Goal: Task Accomplishment & Management: Use online tool/utility

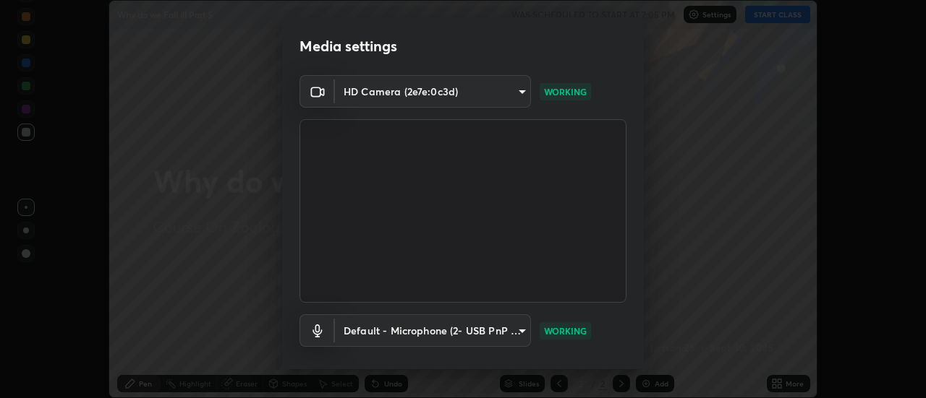
scroll to position [76, 0]
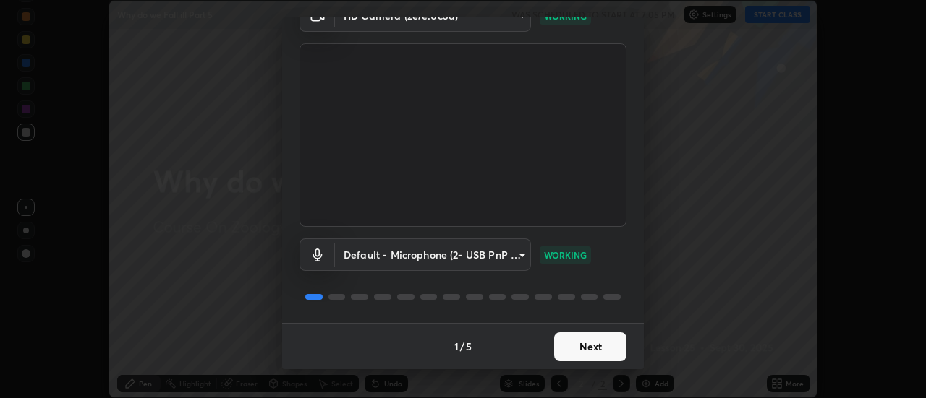
click at [591, 345] on button "Next" at bounding box center [590, 347] width 72 height 29
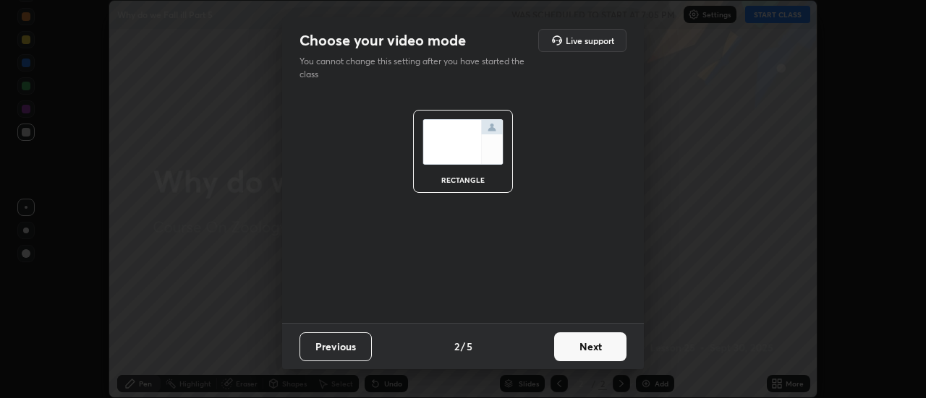
click at [596, 346] on button "Next" at bounding box center [590, 347] width 72 height 29
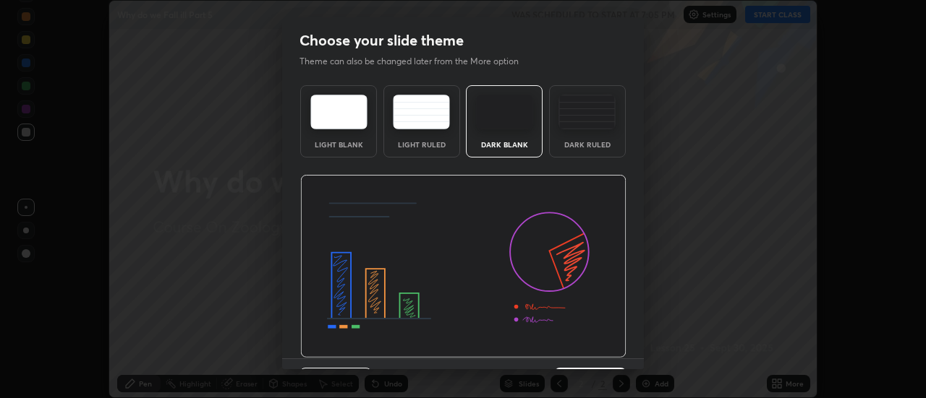
scroll to position [35, 0]
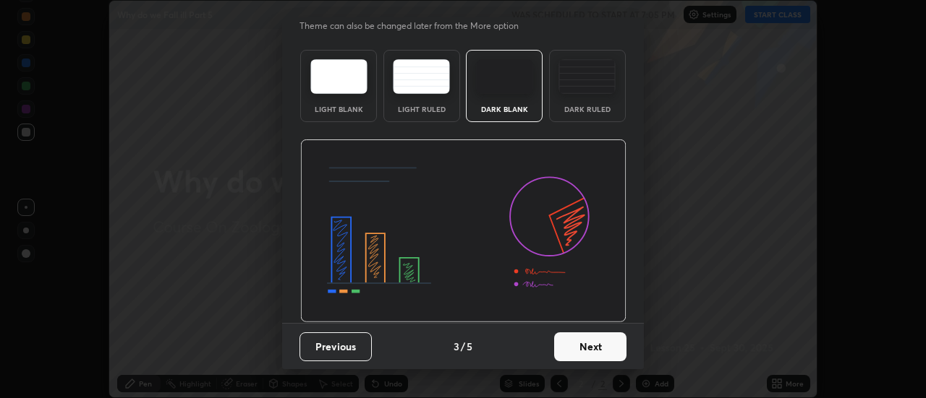
click at [596, 349] on button "Next" at bounding box center [590, 347] width 72 height 29
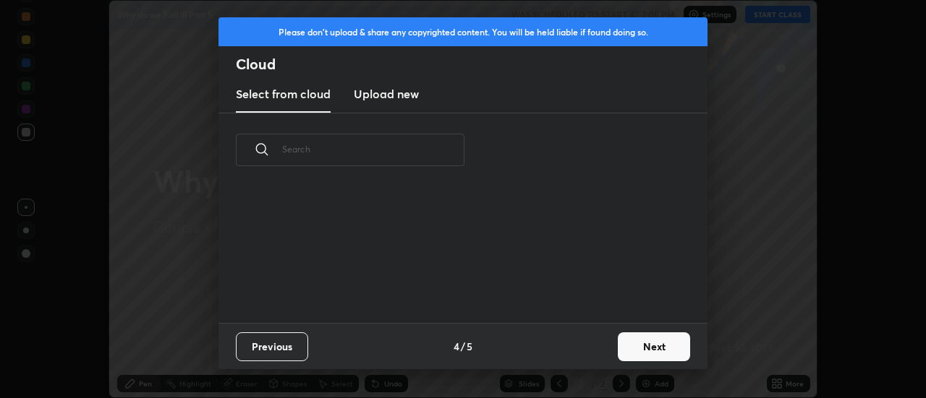
scroll to position [5, 8]
click at [647, 346] on button "Next" at bounding box center [654, 347] width 72 height 29
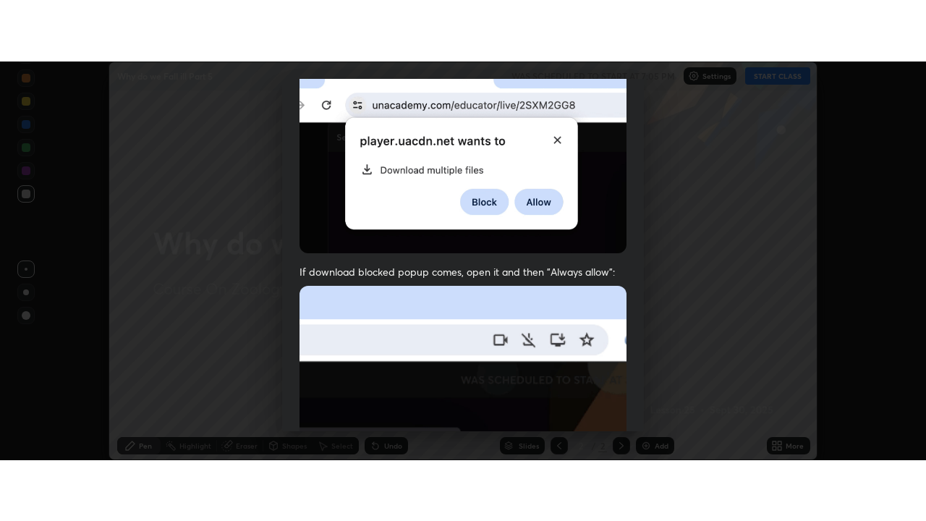
scroll to position [371, 0]
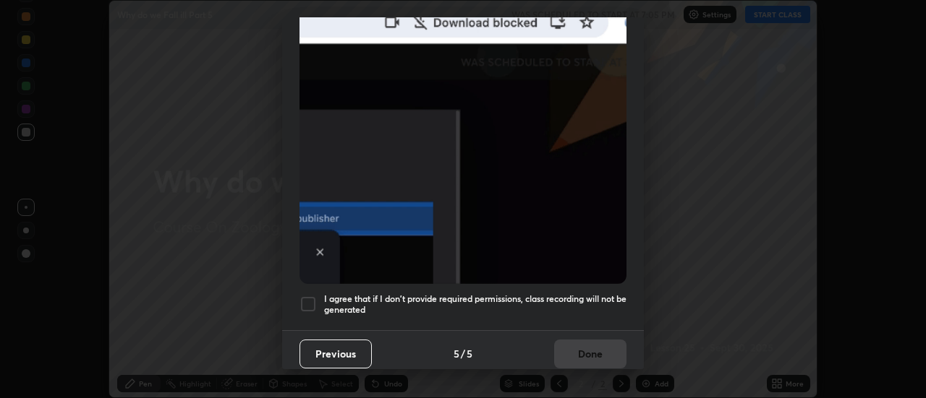
click at [600, 294] on h5 "I agree that if I don't provide required permissions, class recording will not …" at bounding box center [475, 305] width 302 height 22
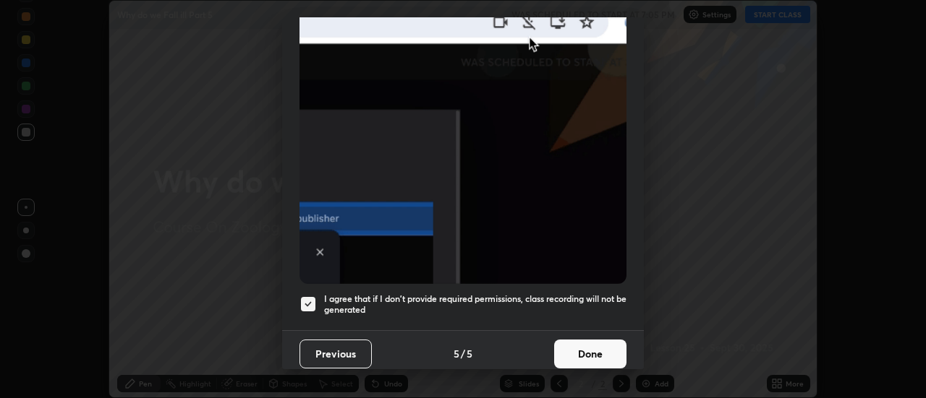
click at [595, 349] on button "Done" at bounding box center [590, 354] width 72 height 29
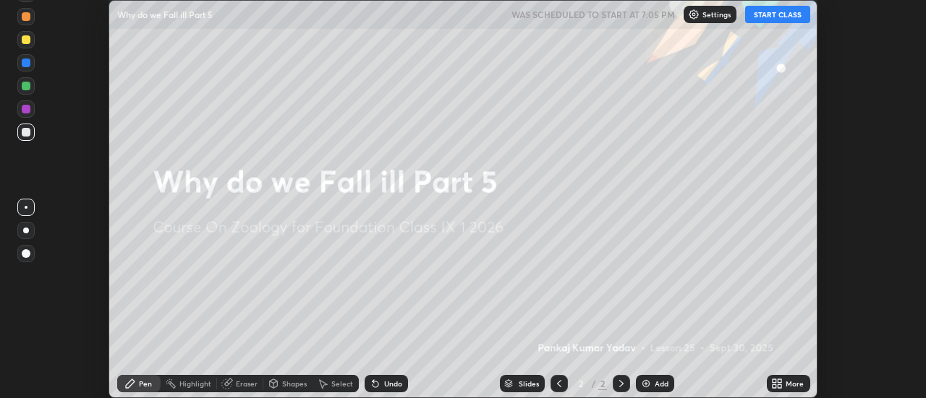
click at [769, 20] on button "START CLASS" at bounding box center [777, 14] width 65 height 17
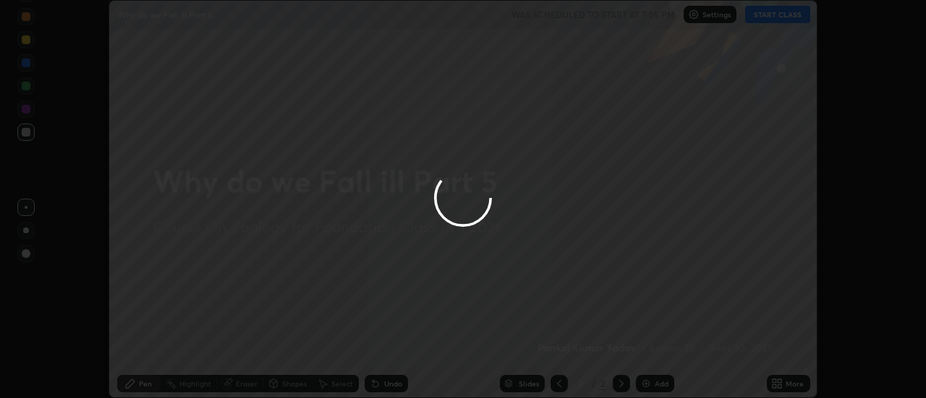
click at [774, 22] on div at bounding box center [463, 199] width 926 height 398
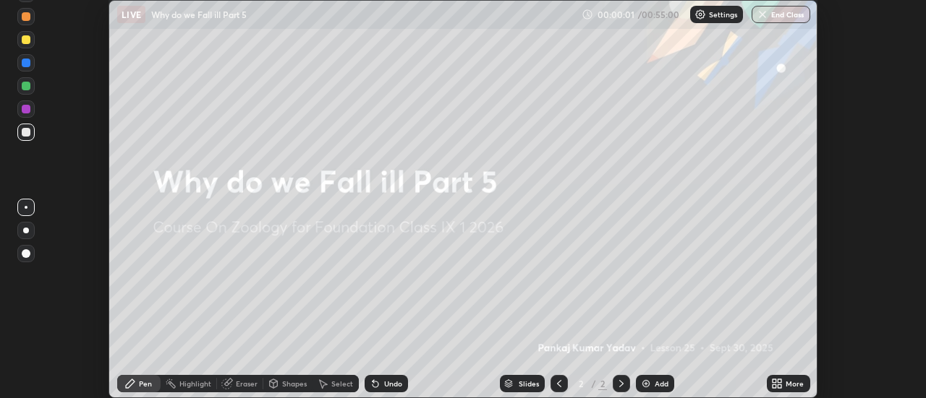
click at [780, 386] on icon at bounding box center [780, 387] width 4 height 4
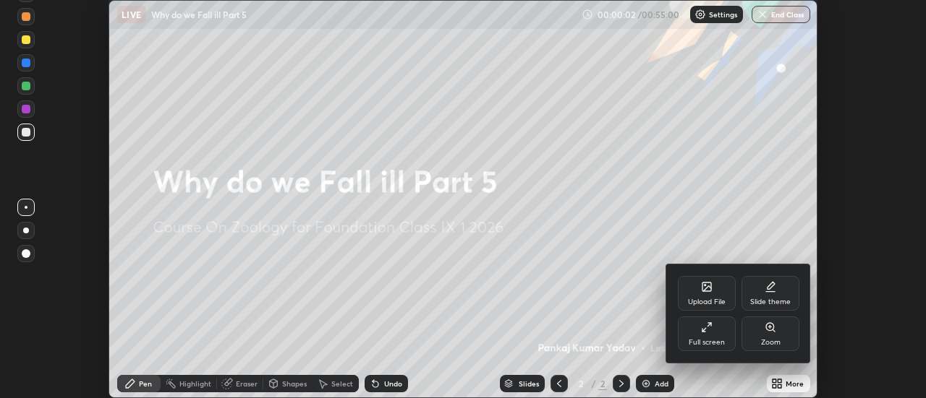
click at [729, 337] on div "Full screen" at bounding box center [707, 334] width 58 height 35
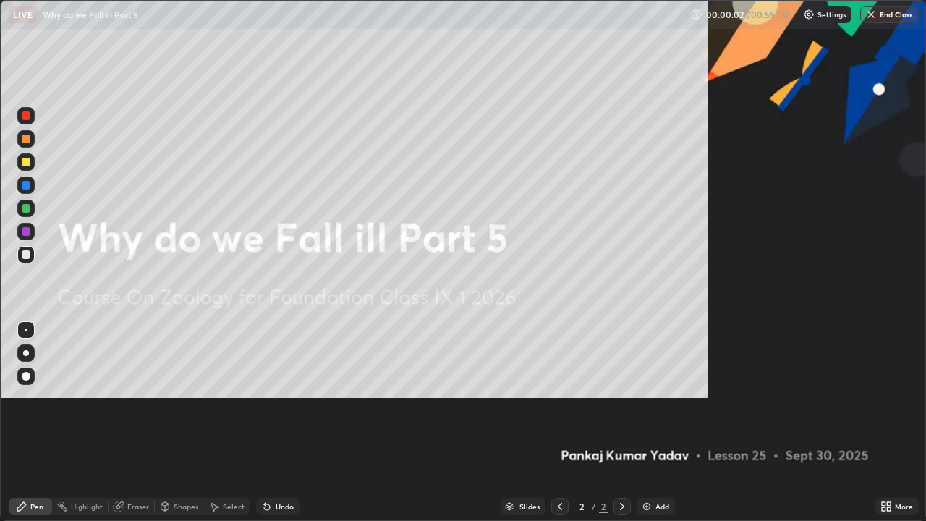
scroll to position [521, 926]
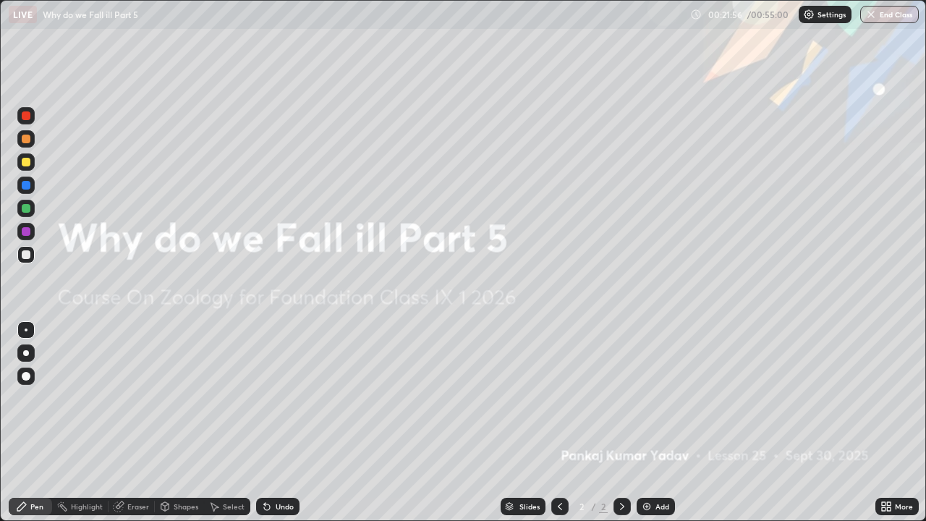
click at [884, 398] on icon at bounding box center [884, 504] width 4 height 4
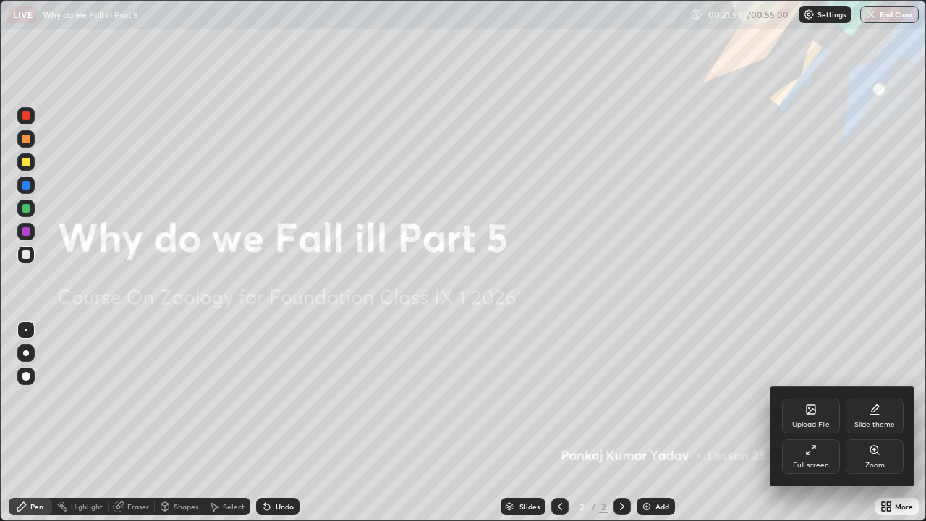
click at [819, 398] on div "Upload File" at bounding box center [811, 424] width 38 height 7
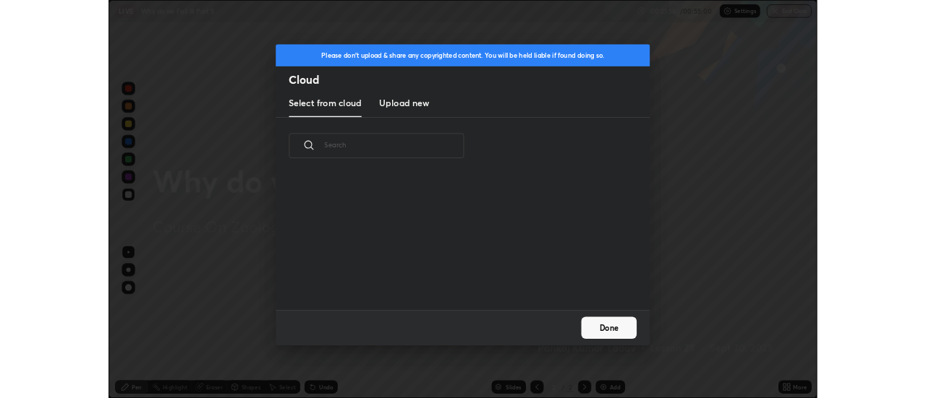
scroll to position [178, 464]
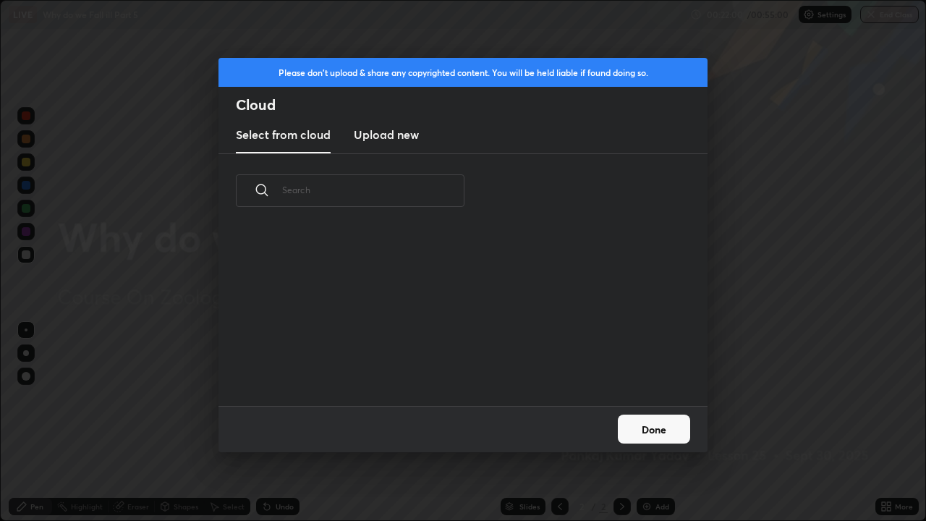
click at [401, 138] on h3 "Upload new" at bounding box center [386, 134] width 65 height 17
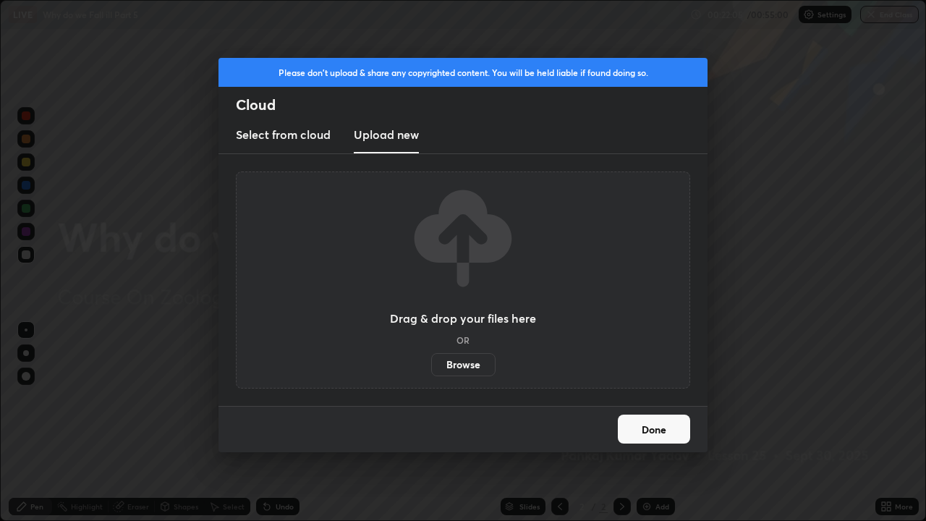
click at [466, 354] on label "Browse" at bounding box center [463, 364] width 64 height 23
click at [431, 354] on input "Browse" at bounding box center [431, 364] width 0 height 23
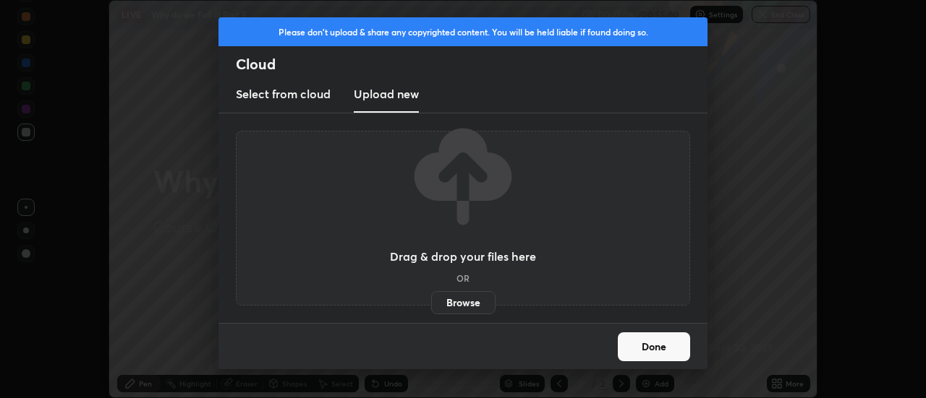
scroll to position [71915, 71388]
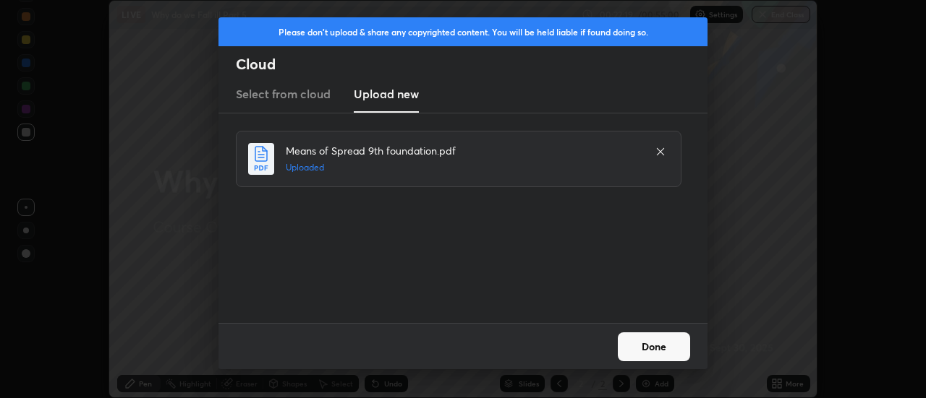
click at [636, 343] on button "Done" at bounding box center [654, 347] width 72 height 29
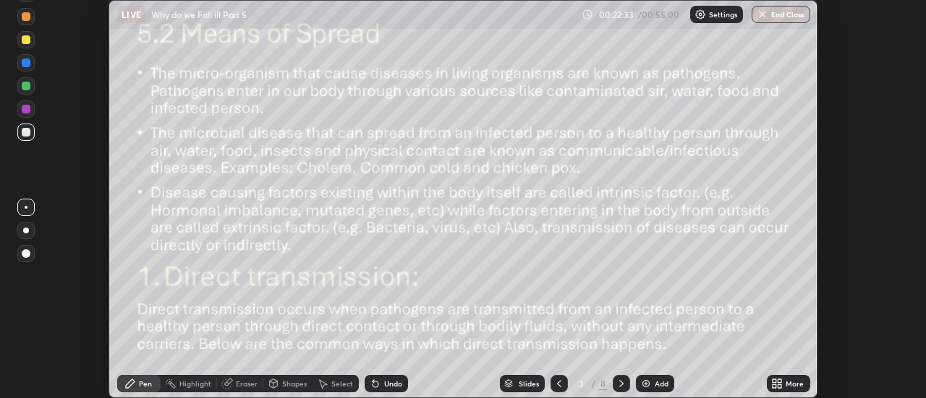
click at [533, 382] on div "Slides" at bounding box center [528, 383] width 20 height 7
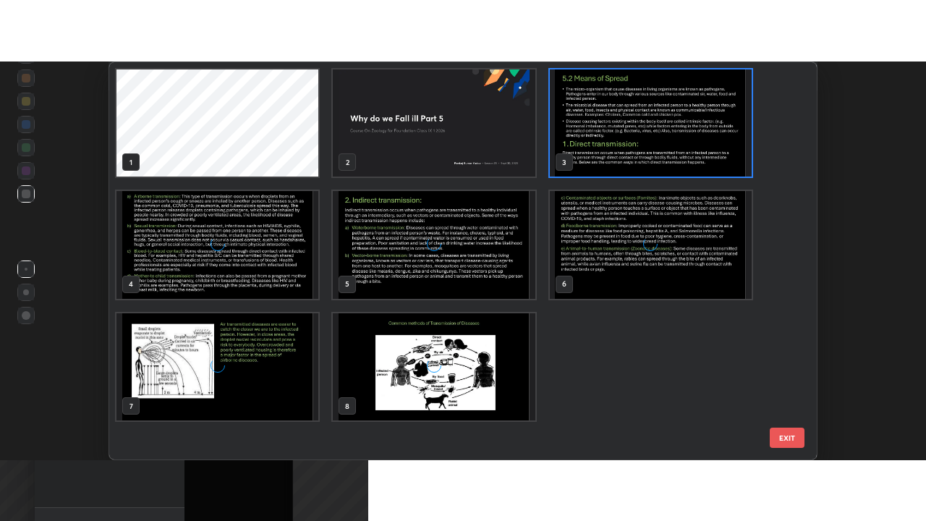
scroll to position [393, 699]
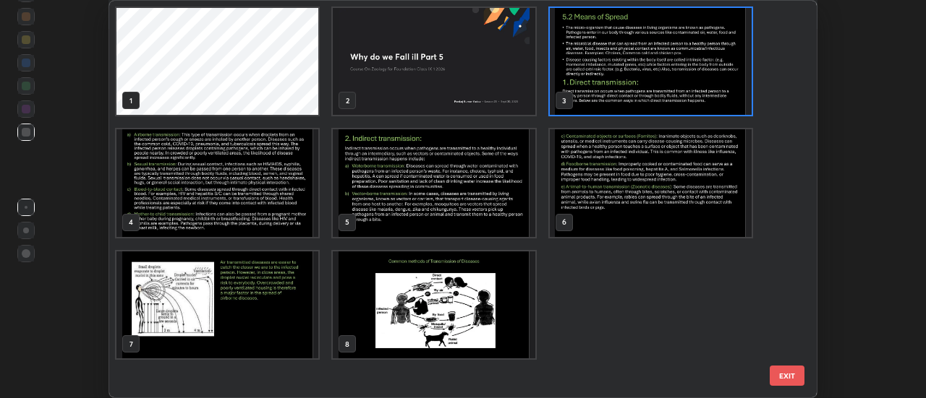
click at [500, 202] on img "grid" at bounding box center [434, 182] width 202 height 107
click at [500, 198] on img "grid" at bounding box center [434, 182] width 202 height 107
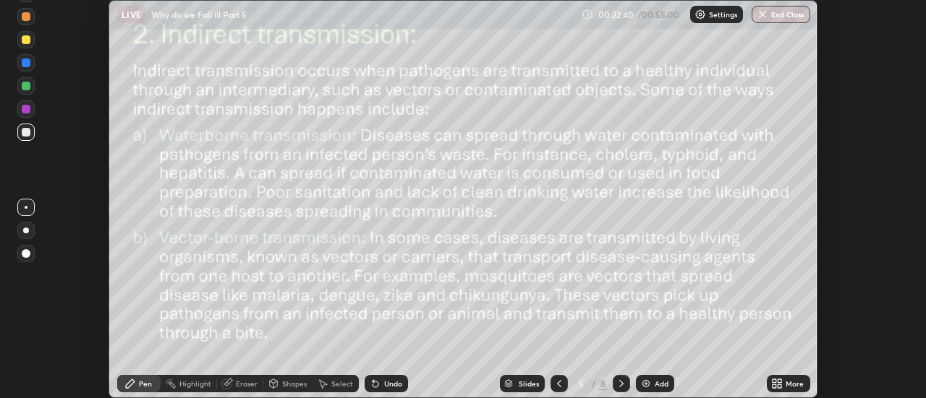
click at [779, 383] on icon at bounding box center [780, 382] width 4 height 4
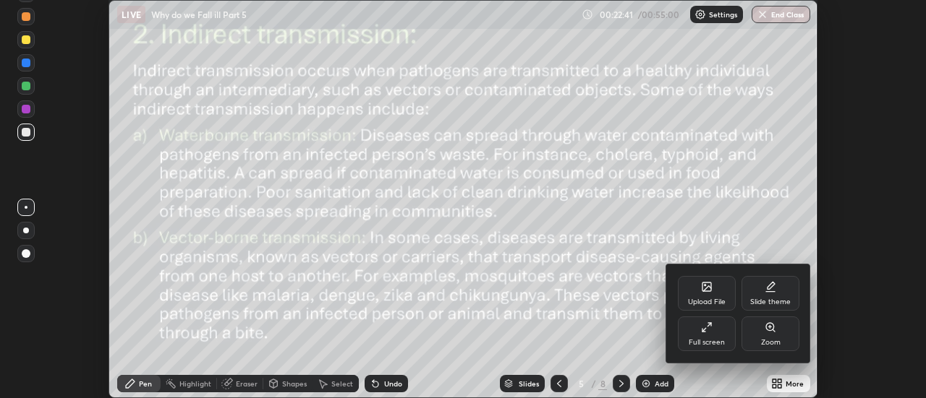
click at [711, 333] on div "Full screen" at bounding box center [707, 334] width 58 height 35
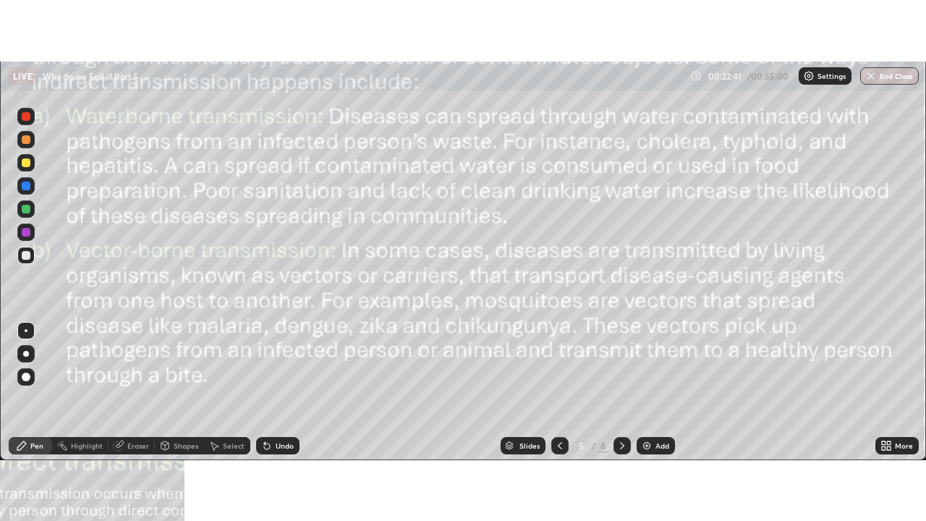
scroll to position [521, 926]
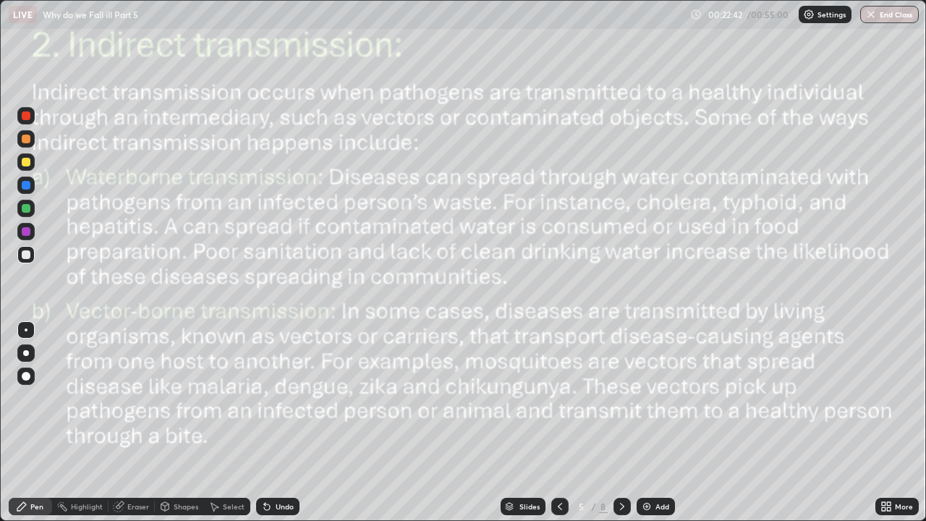
click at [558, 398] on icon at bounding box center [560, 506] width 12 height 12
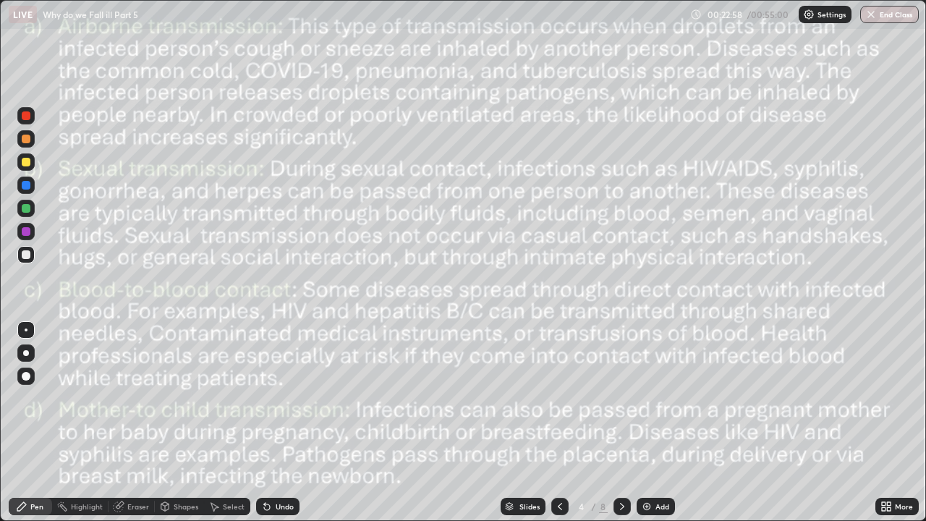
click at [623, 398] on icon at bounding box center [622, 506] width 12 height 12
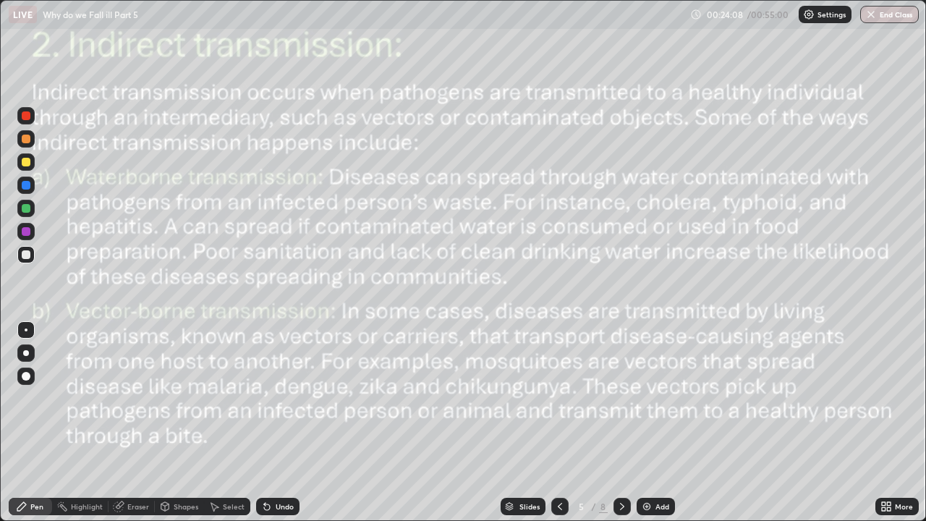
click at [25, 119] on div at bounding box center [26, 115] width 9 height 9
click at [620, 398] on icon at bounding box center [622, 506] width 12 height 12
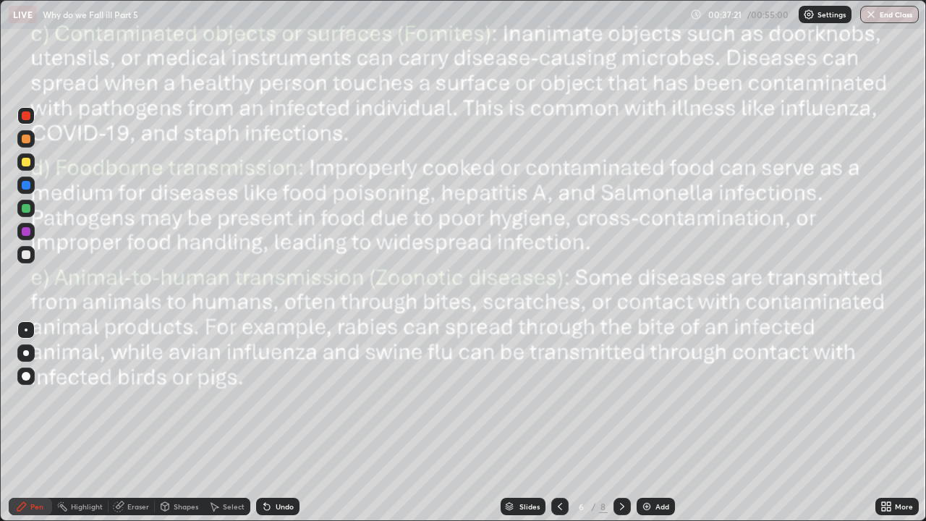
click at [651, 398] on img at bounding box center [647, 506] width 12 height 12
click at [558, 398] on icon at bounding box center [560, 506] width 12 height 12
click at [620, 398] on icon at bounding box center [622, 506] width 12 height 12
click at [616, 398] on icon at bounding box center [622, 506] width 12 height 12
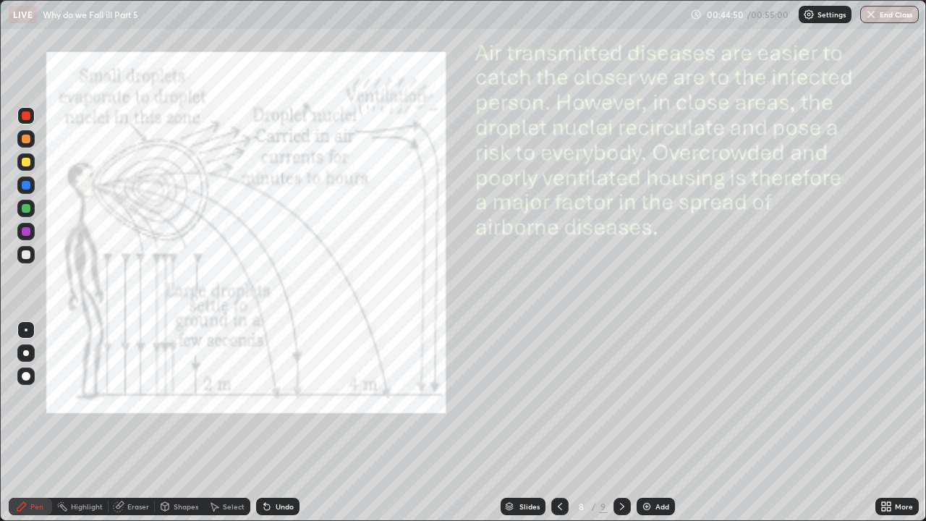
click at [558, 398] on icon at bounding box center [560, 506] width 12 height 12
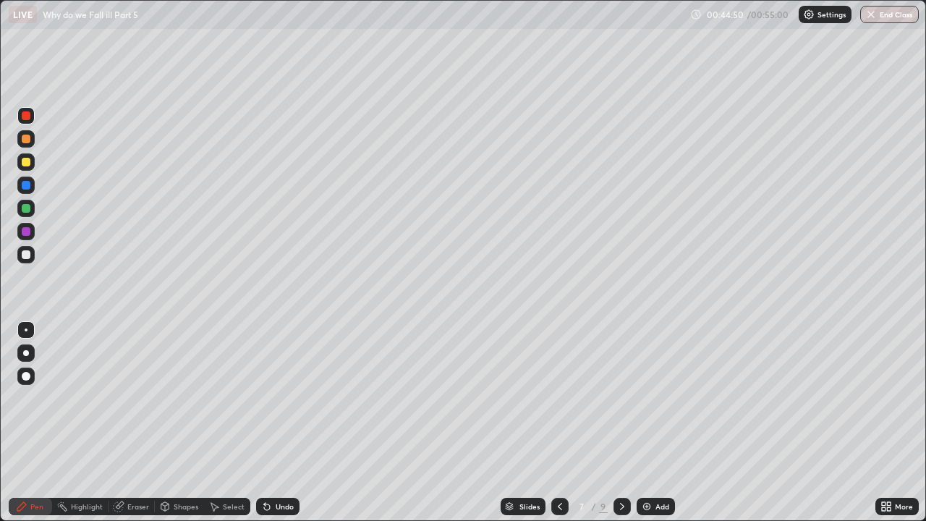
click at [556, 398] on icon at bounding box center [560, 506] width 12 height 12
click at [558, 398] on icon at bounding box center [560, 506] width 12 height 12
click at [620, 398] on icon at bounding box center [622, 506] width 12 height 12
click at [618, 398] on icon at bounding box center [622, 506] width 12 height 12
click at [620, 398] on icon at bounding box center [622, 506] width 12 height 12
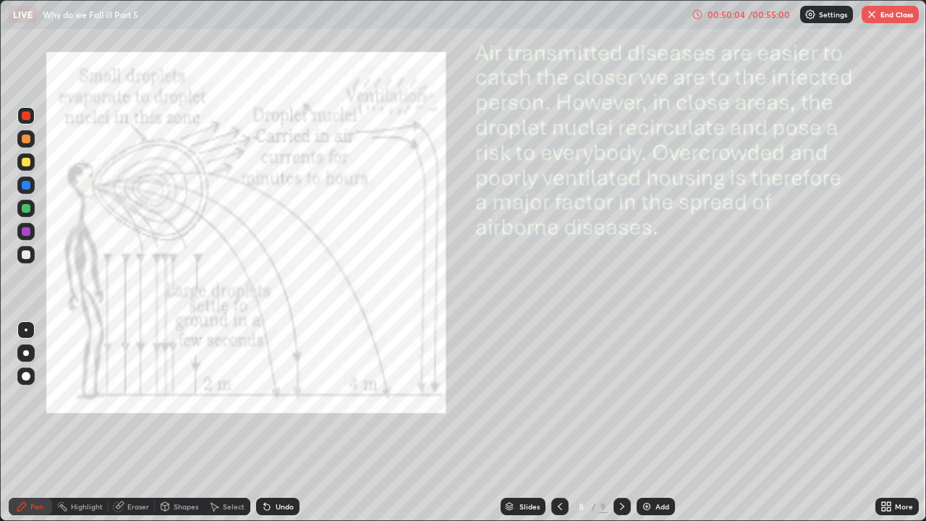
click at [619, 398] on icon at bounding box center [622, 506] width 12 height 12
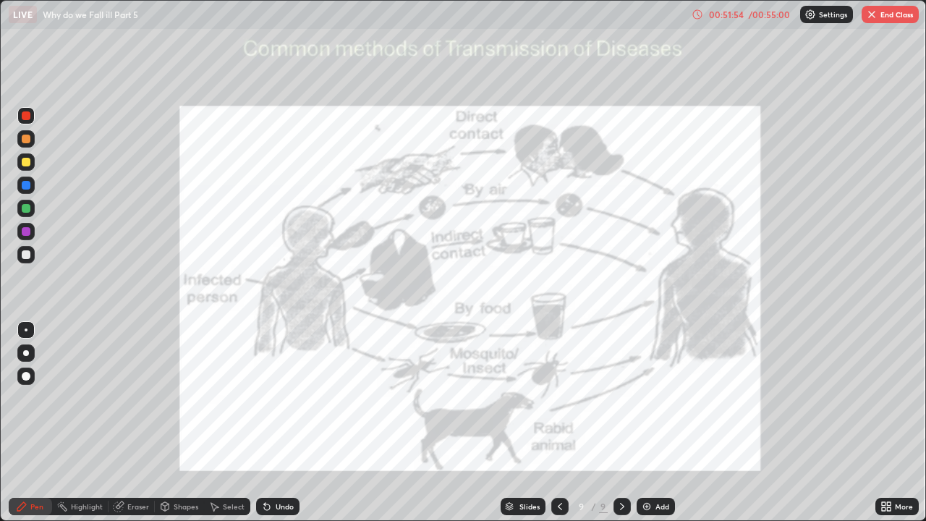
click at [899, 13] on button "End Class" at bounding box center [889, 14] width 57 height 17
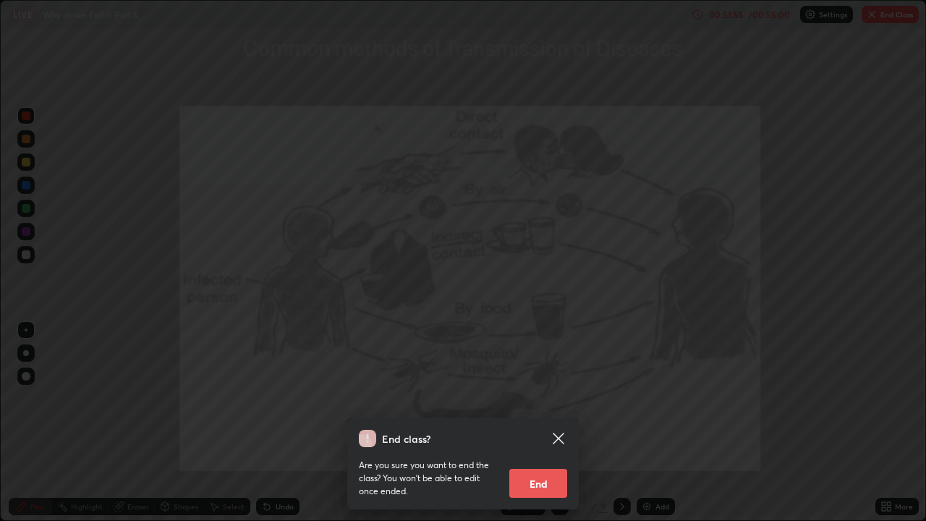
click at [549, 398] on button "End" at bounding box center [538, 483] width 58 height 29
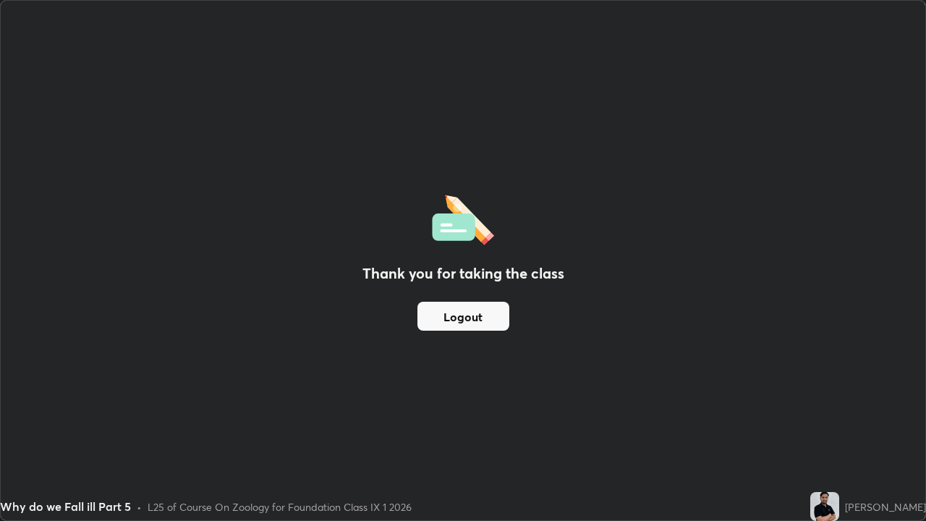
click at [505, 320] on button "Logout" at bounding box center [463, 316] width 92 height 29
click at [482, 311] on button "Logout" at bounding box center [463, 316] width 92 height 29
